Goal: Navigation & Orientation: Understand site structure

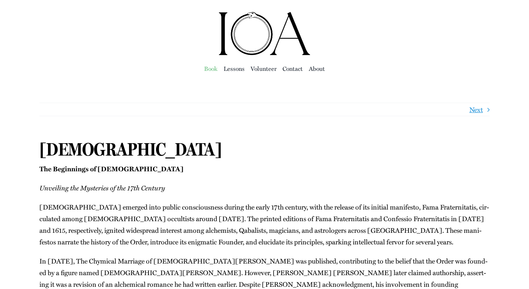
click at [210, 69] on span "Book" at bounding box center [211, 68] width 14 height 11
click at [236, 71] on span "Lessons" at bounding box center [234, 68] width 21 height 11
click at [267, 71] on span "Vol­un­teer" at bounding box center [264, 68] width 26 height 11
click at [301, 70] on span "Con­tact" at bounding box center [293, 68] width 20 height 11
click at [317, 69] on span "About" at bounding box center [317, 68] width 16 height 11
